Goal: Task Accomplishment & Management: Complete application form

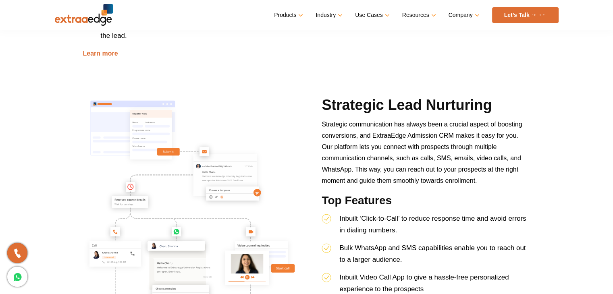
scroll to position [752, 0]
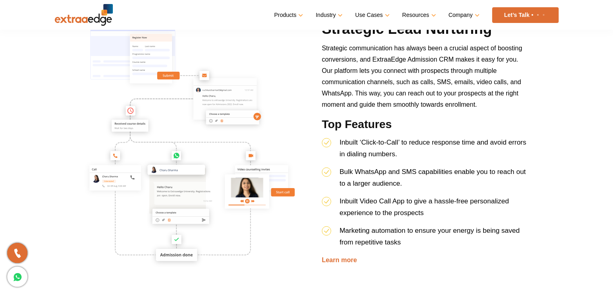
click at [156, 143] on img at bounding box center [192, 143] width 218 height 248
click at [164, 177] on img at bounding box center [192, 143] width 218 height 248
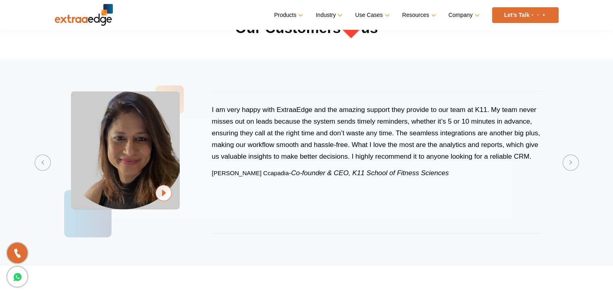
scroll to position [2442, 0]
click at [162, 198] on img at bounding box center [164, 193] width 16 height 17
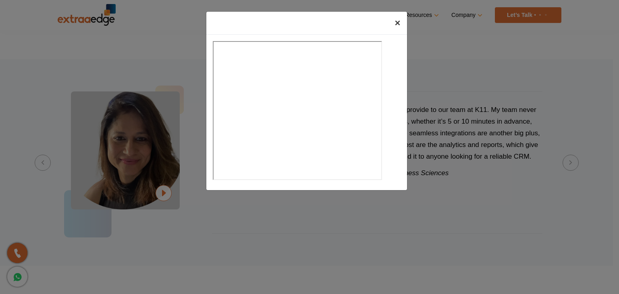
click at [400, 23] on span "×" at bounding box center [398, 22] width 6 height 11
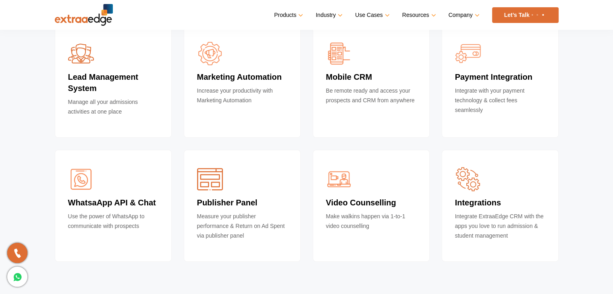
scroll to position [2945, 0]
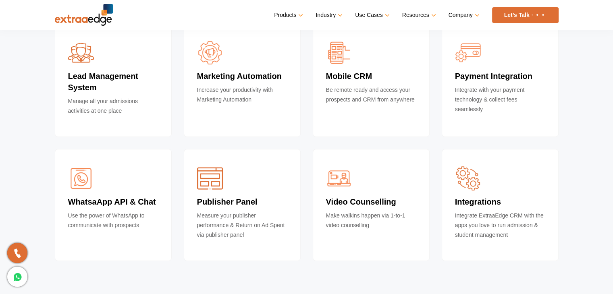
click at [233, 113] on div "Marketing Automation Increase your productivity with Marketing Automation" at bounding box center [242, 80] width 117 height 114
click at [348, 90] on p "Be remote ready and access your prospects and CRM from anywhere" at bounding box center [371, 97] width 90 height 24
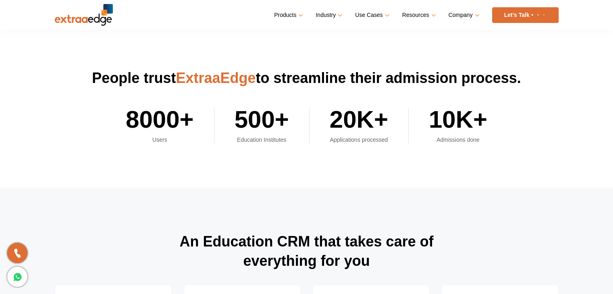
scroll to position [2683, 0]
click at [281, 125] on h2 "500+" at bounding box center [262, 122] width 54 height 28
click at [194, 123] on li "8000+ Users" at bounding box center [170, 125] width 89 height 35
click at [270, 142] on h4 "Education Institutes" at bounding box center [262, 140] width 54 height 7
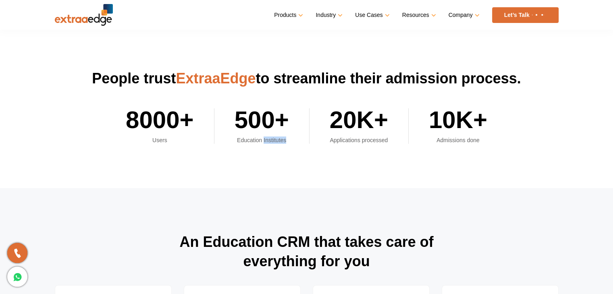
click at [270, 142] on h4 "Education Institutes" at bounding box center [262, 140] width 54 height 7
click at [279, 156] on section "People trust ExtraaEdge to streamline their admission process. 8000+ Users 500+…" at bounding box center [306, 107] width 613 height 164
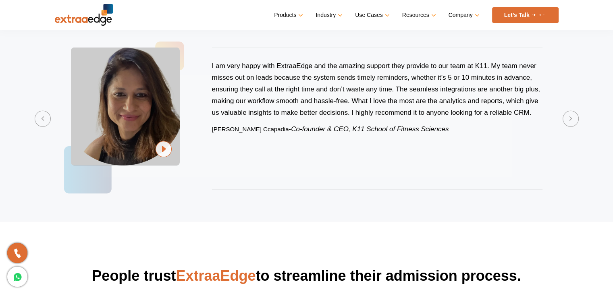
scroll to position [2485, 0]
click at [573, 121] on button "Next" at bounding box center [571, 119] width 16 height 16
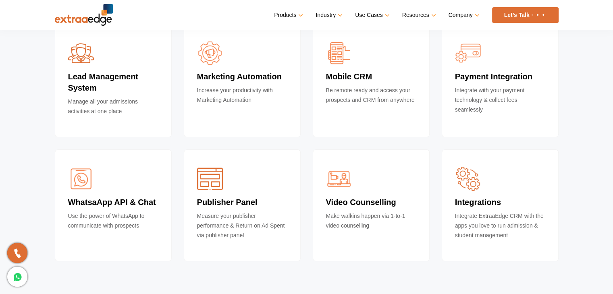
scroll to position [2945, 0]
drag, startPoint x: 420, startPoint y: 146, endPoint x: 400, endPoint y: 115, distance: 36.7
click at [400, 115] on div "Mobile CRM Be remote ready and access your prospects and CRM from anywhere" at bounding box center [371, 87] width 129 height 126
click at [400, 115] on div "Mobile CRM Be remote ready and access your prospects and CRM from anywhere" at bounding box center [371, 81] width 117 height 114
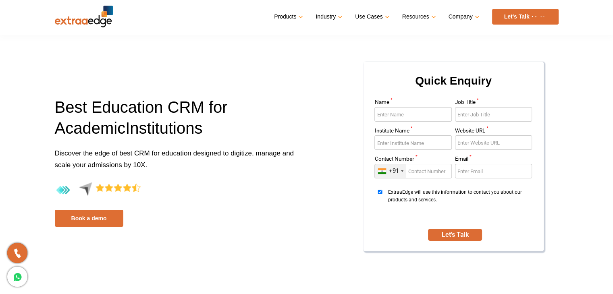
scroll to position [0, 0]
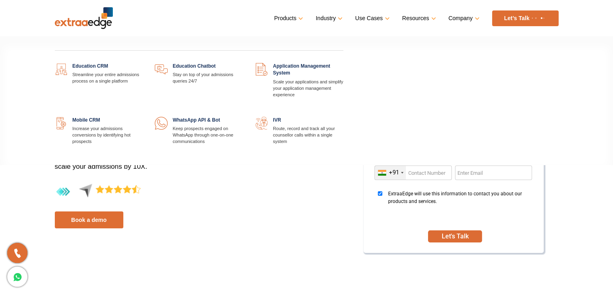
click at [295, 18] on link "Products" at bounding box center [287, 18] width 27 height 12
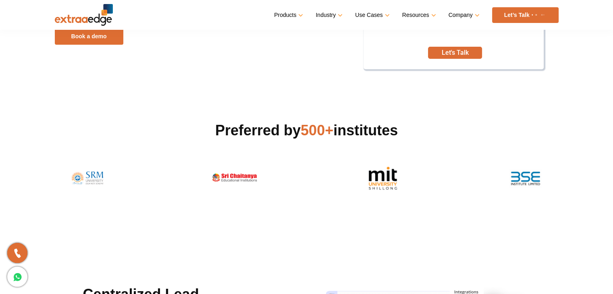
scroll to position [185, 0]
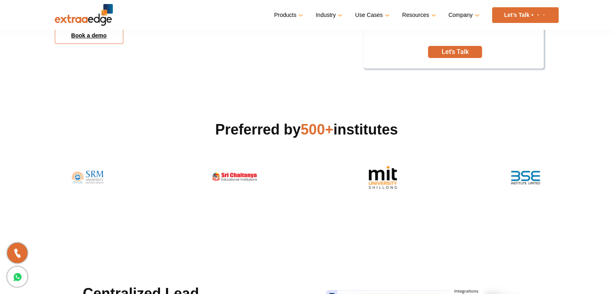
click at [86, 37] on link "Book a demo" at bounding box center [89, 35] width 69 height 17
click at [528, 12] on link "Let’s Talk" at bounding box center [525, 15] width 67 height 16
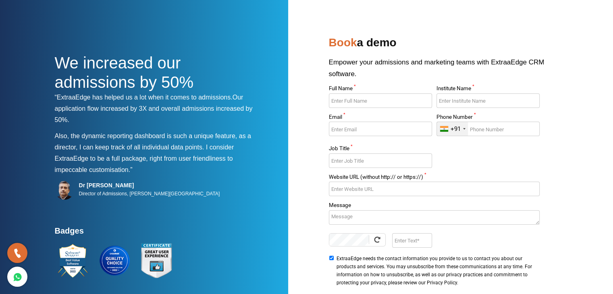
scroll to position [2, 0]
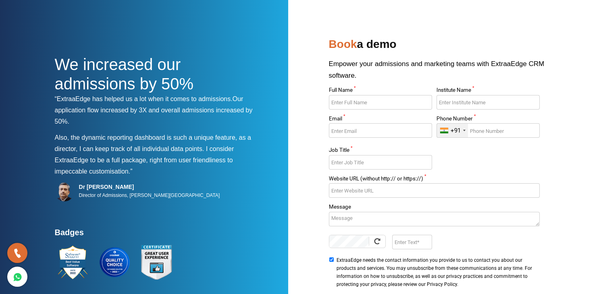
click at [404, 102] on input "Full Name *" at bounding box center [380, 102] width 103 height 15
type input "[PERSON_NAME]"
click at [402, 134] on input "Email *" at bounding box center [380, 130] width 103 height 15
click at [397, 133] on input "Email *" at bounding box center [380, 130] width 103 height 15
type input "[EMAIL_ADDRESS][DOMAIN_NAME]"
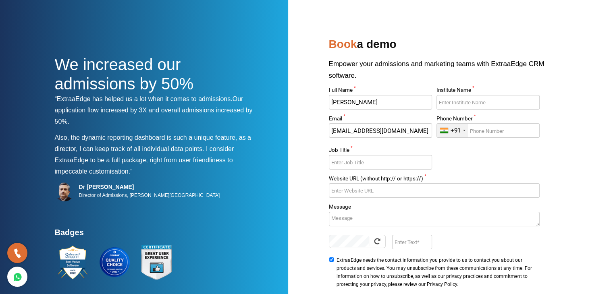
click at [488, 133] on input "Phone Number *" at bounding box center [488, 130] width 103 height 15
type input "9688876593"
click at [394, 170] on div at bounding box center [380, 165] width 103 height 21
click at [399, 165] on input "Job Title *" at bounding box center [380, 162] width 103 height 15
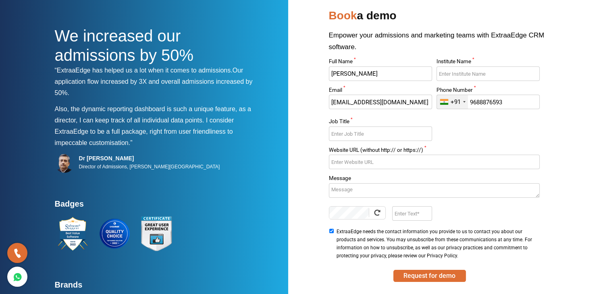
scroll to position [31, 0]
click at [394, 190] on textarea "Message" at bounding box center [434, 190] width 211 height 15
click at [387, 128] on input "Job Title *" at bounding box center [380, 133] width 103 height 15
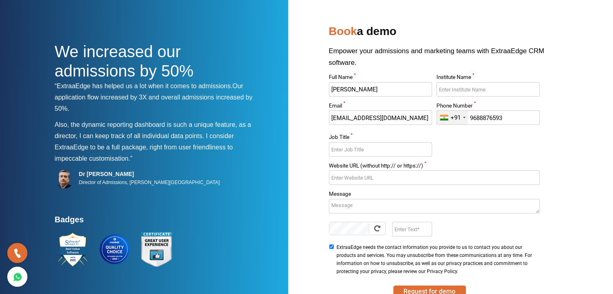
scroll to position [14, 0]
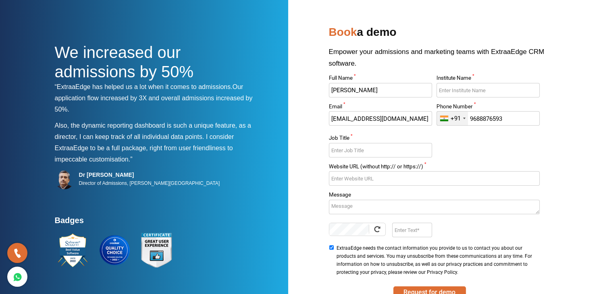
click at [472, 91] on input "Institute Name *" at bounding box center [488, 90] width 103 height 15
type input "Mayiliragu Academy"
click at [405, 155] on input "Job Title *" at bounding box center [380, 150] width 103 height 15
click at [358, 179] on input "Website URL (without http:// or https://) *" at bounding box center [434, 178] width 211 height 15
paste input "[URL][DOMAIN_NAME]"
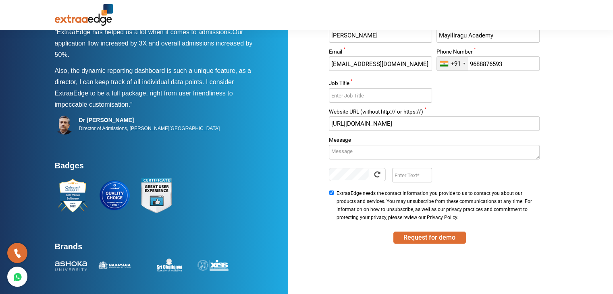
scroll to position [68, 0]
type input "[URL][DOMAIN_NAME]"
click at [19, 276] on icon at bounding box center [17, 277] width 9 height 12
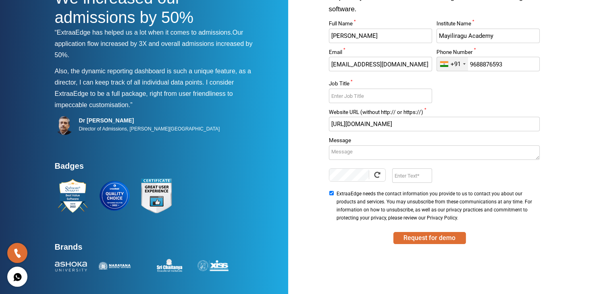
scroll to position [0, 0]
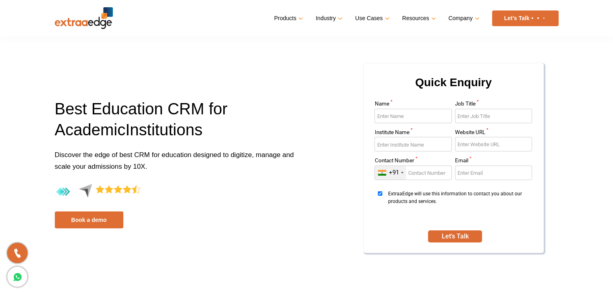
click at [422, 173] on input "Contact Number *" at bounding box center [413, 173] width 77 height 15
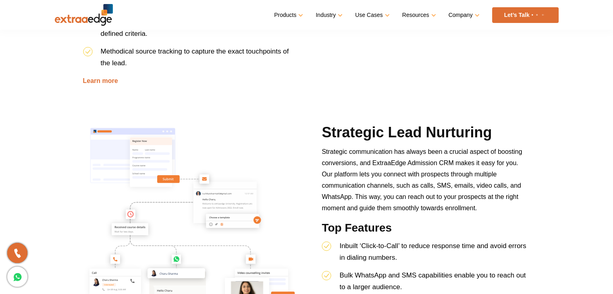
scroll to position [633, 0]
